Goal: Navigation & Orientation: Find specific page/section

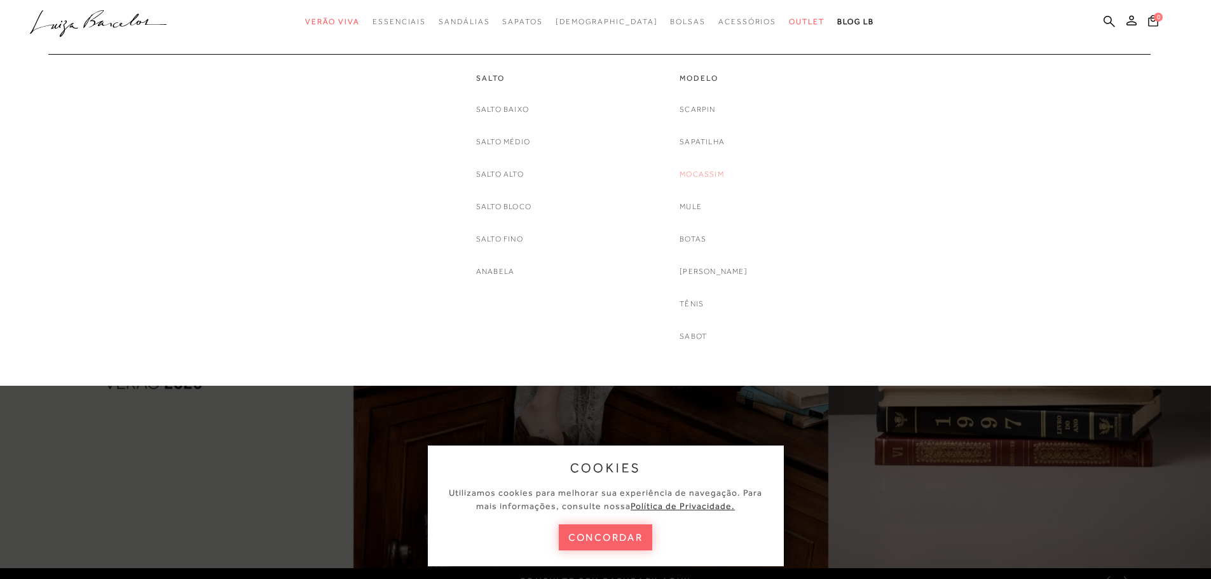
click at [701, 173] on link "Mocassim" at bounding box center [702, 174] width 45 height 13
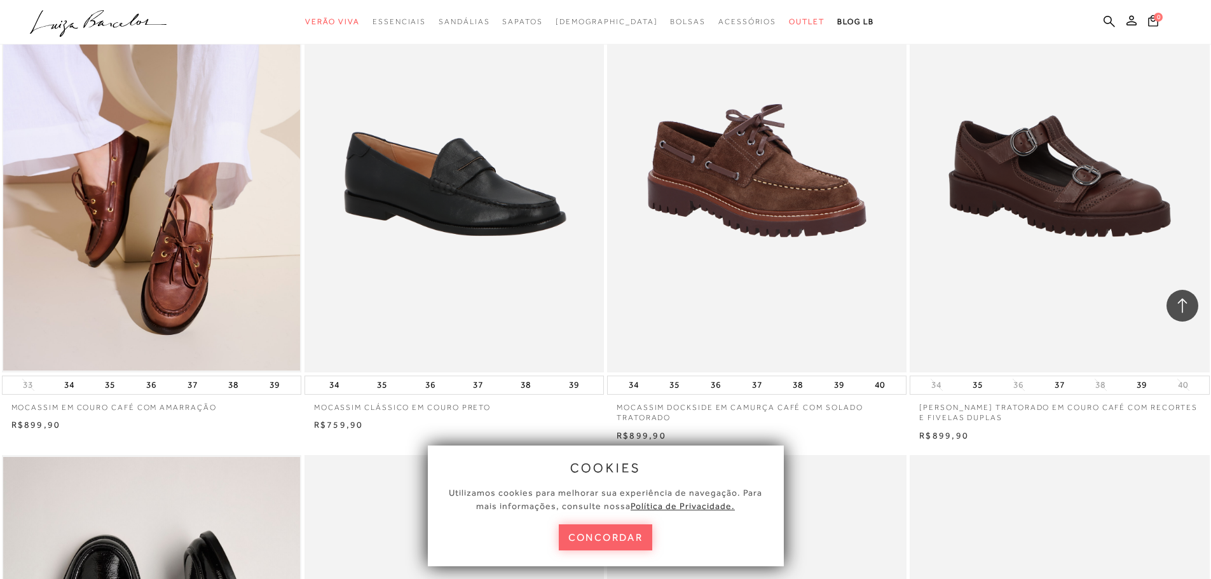
scroll to position [1271, 0]
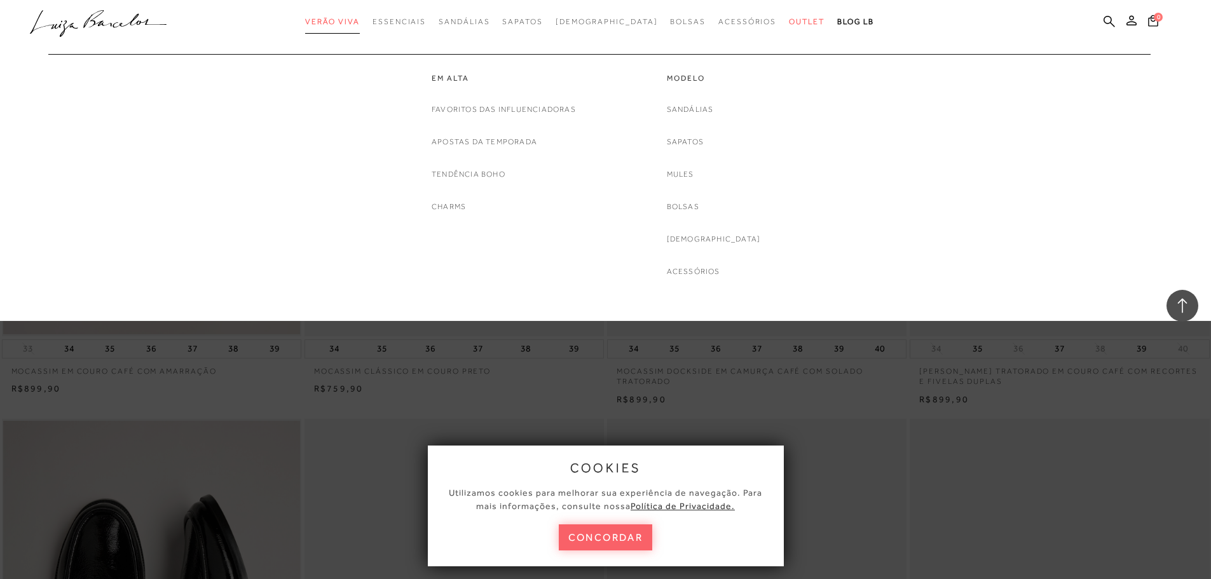
click at [348, 17] on span "Verão Viva" at bounding box center [332, 21] width 55 height 9
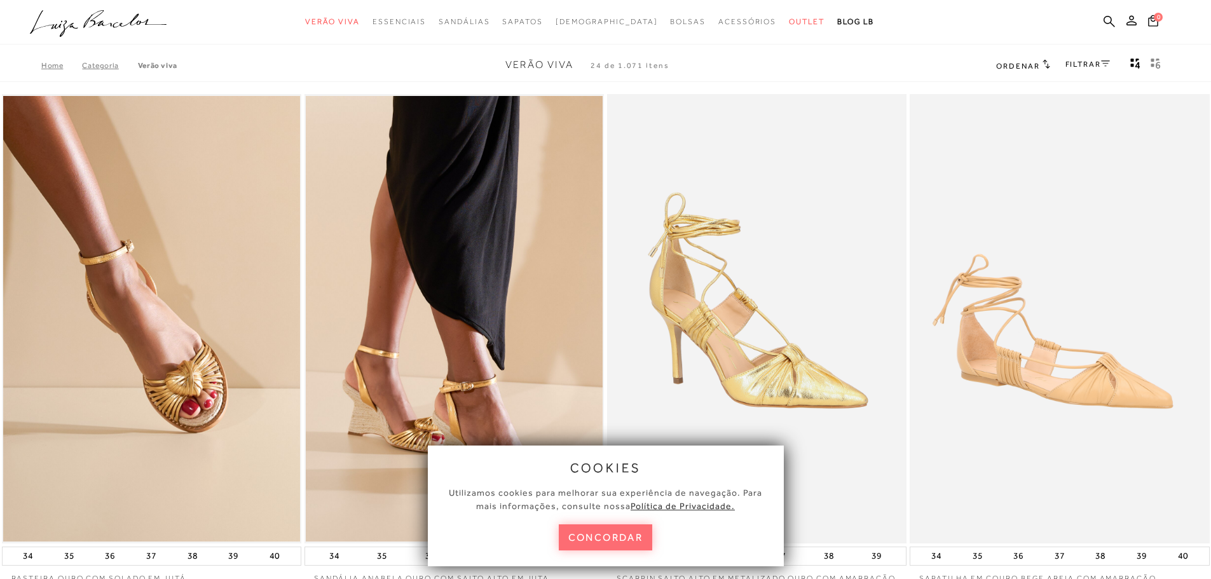
click at [618, 540] on button "concordar" at bounding box center [606, 537] width 94 height 26
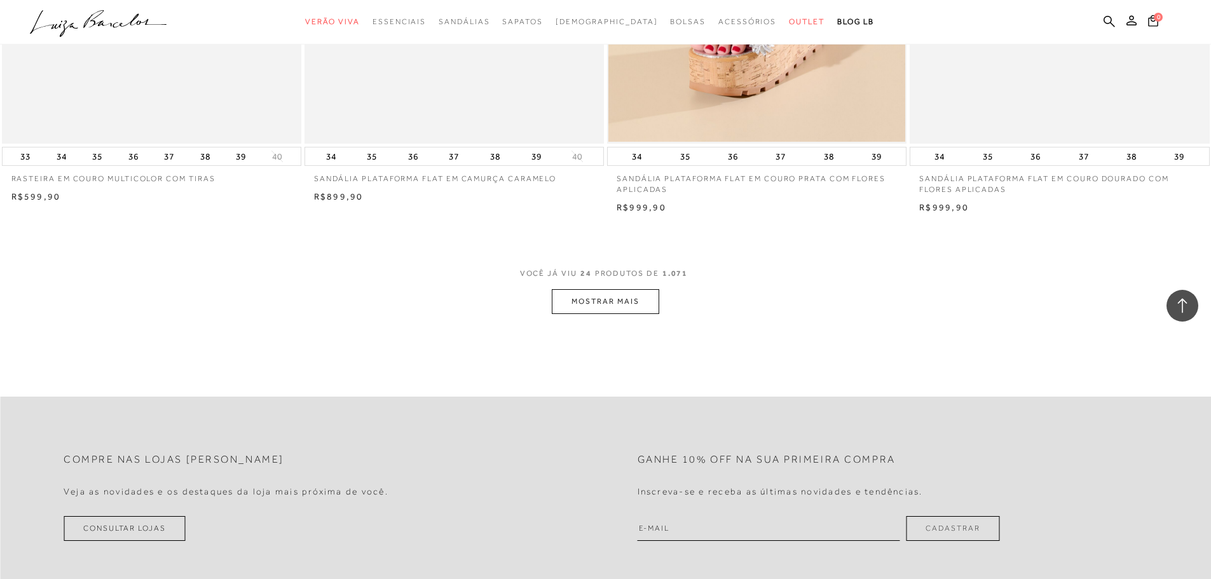
scroll to position [3051, 0]
click at [589, 312] on button "MOSTRAR MAIS" at bounding box center [605, 299] width 107 height 25
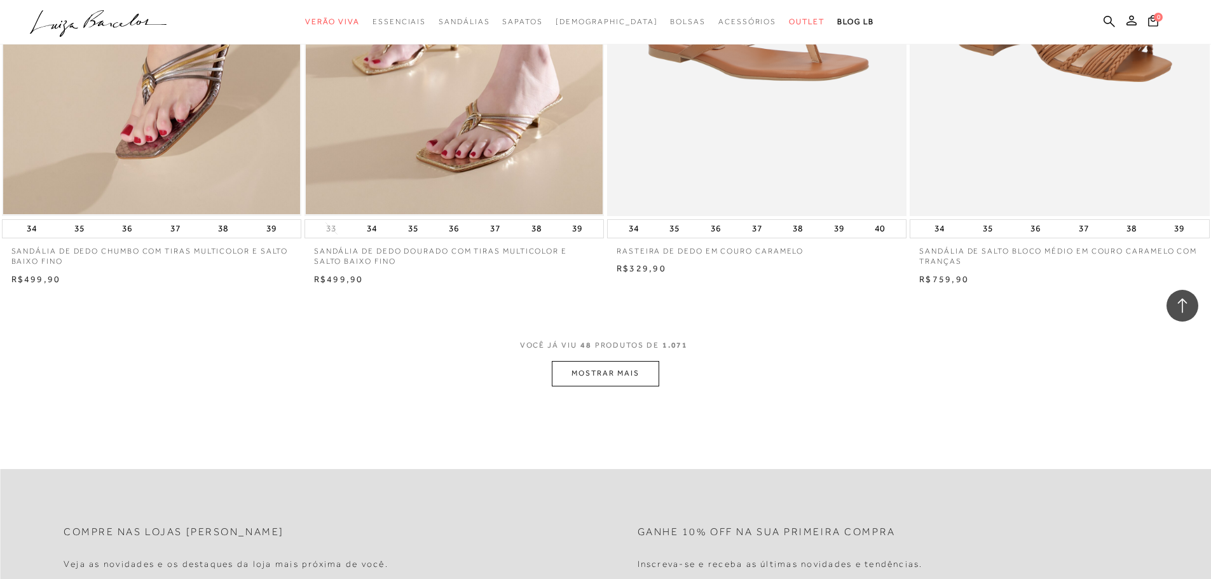
scroll to position [6167, 0]
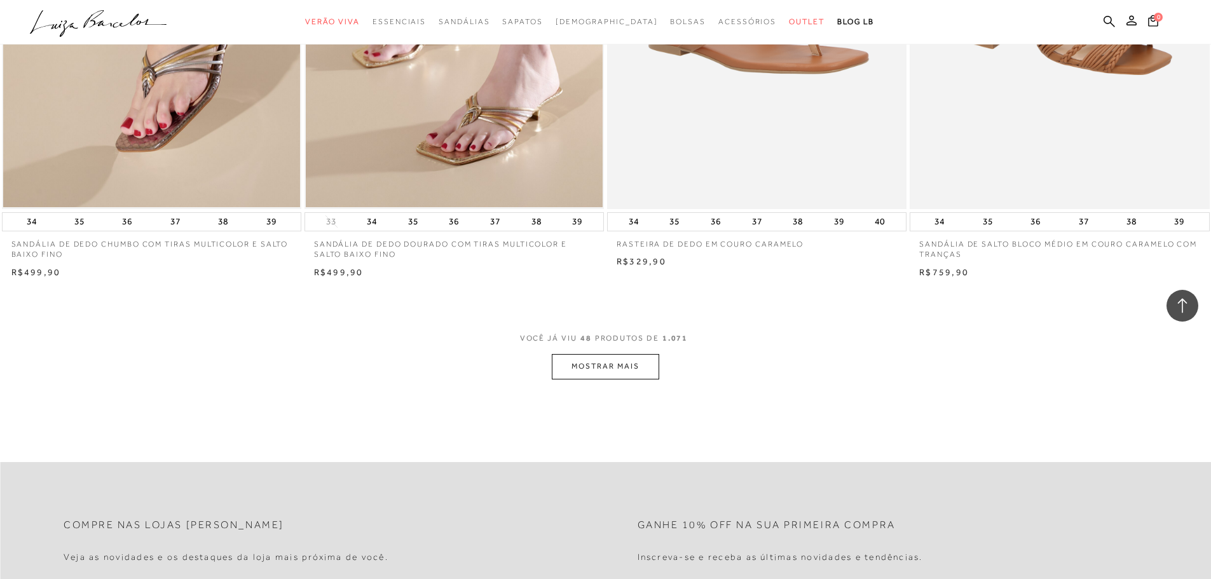
click at [588, 371] on button "MOSTRAR MAIS" at bounding box center [605, 366] width 107 height 25
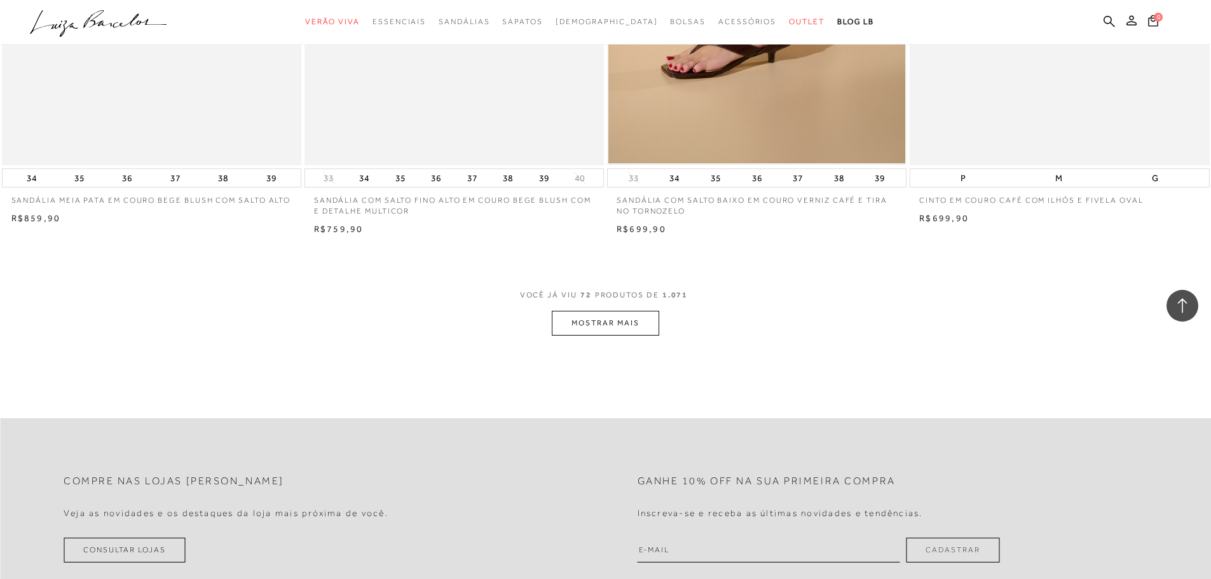
scroll to position [9409, 0]
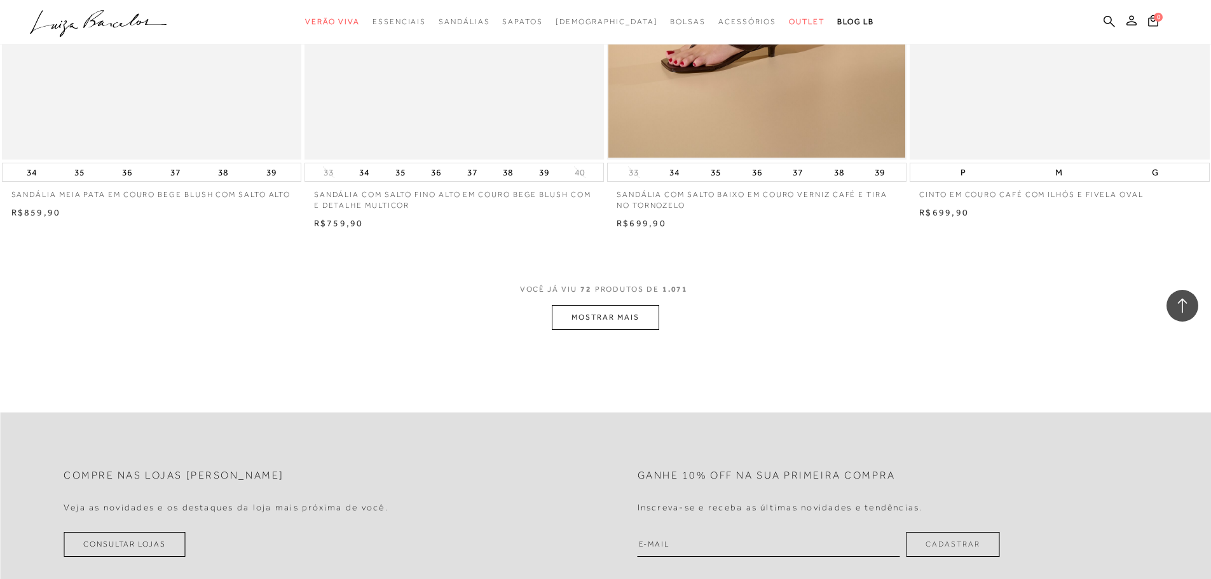
click at [627, 325] on button "MOSTRAR MAIS" at bounding box center [605, 317] width 107 height 25
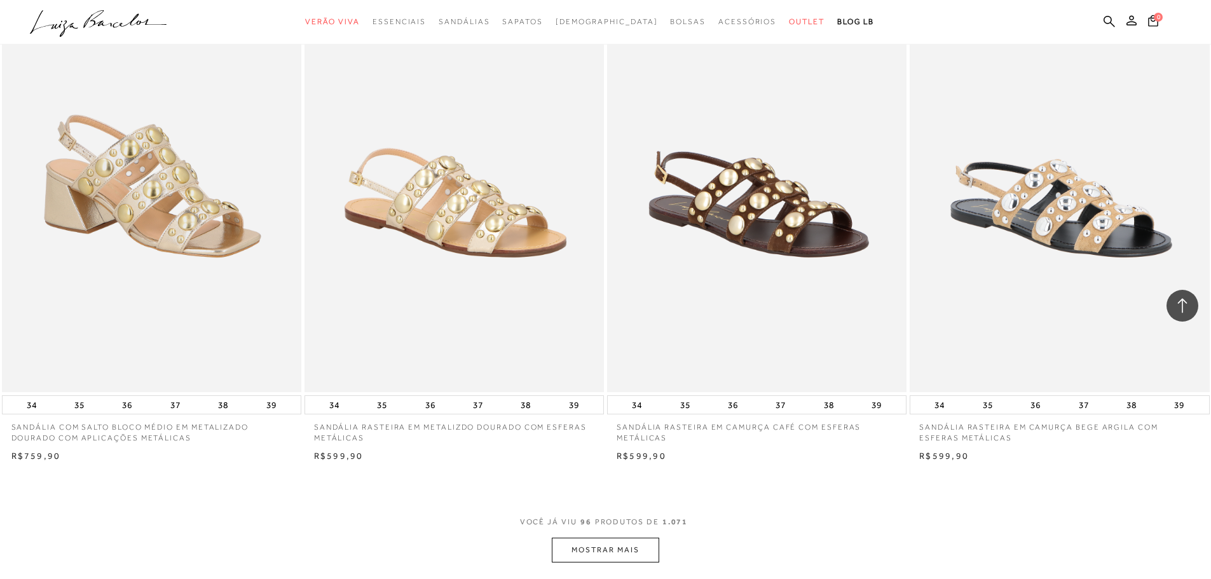
scroll to position [12397, 0]
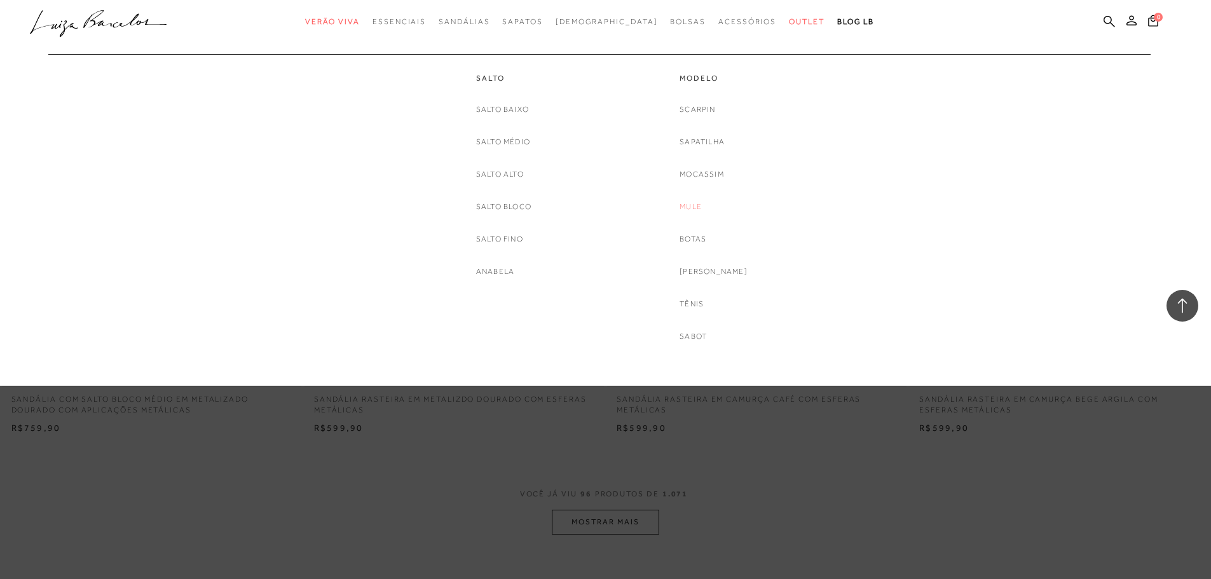
click at [695, 203] on link "Mule" at bounding box center [691, 206] width 22 height 13
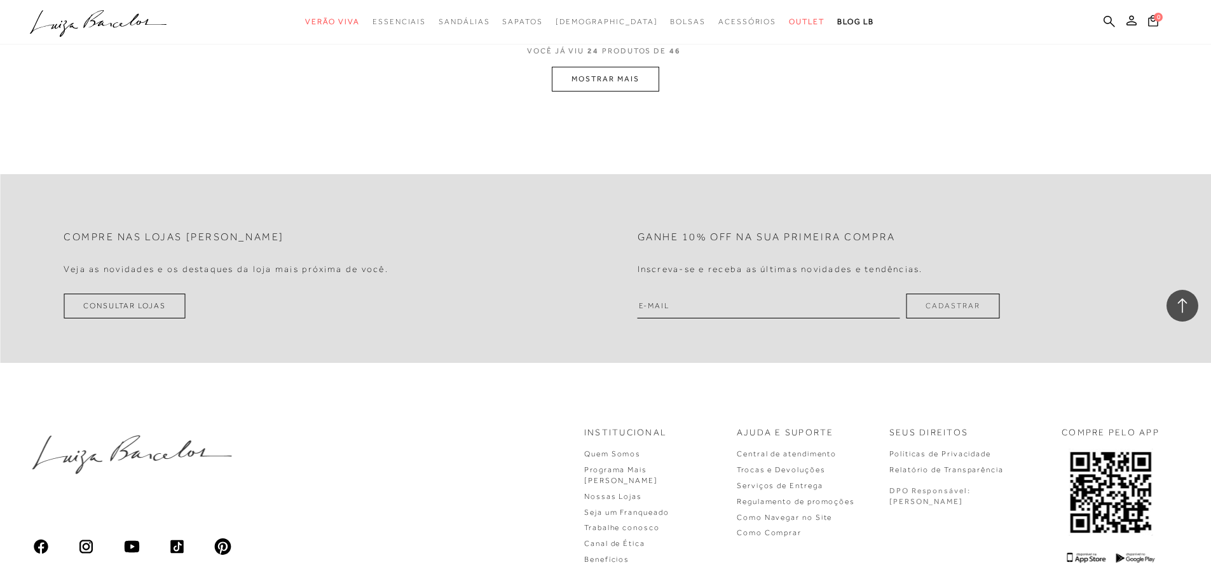
scroll to position [3306, 0]
